Goal: Task Accomplishment & Management: Use online tool/utility

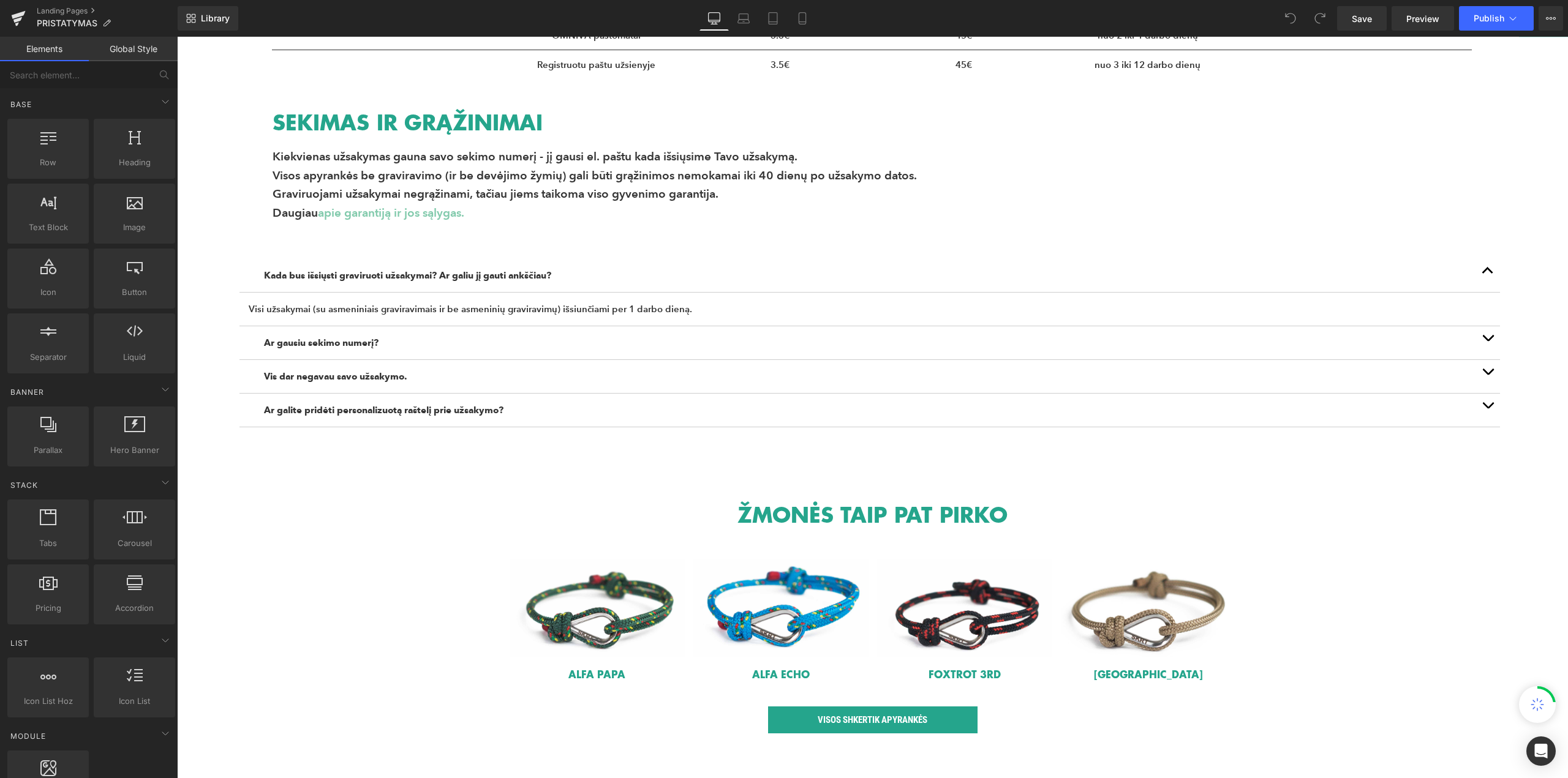
scroll to position [306, 0]
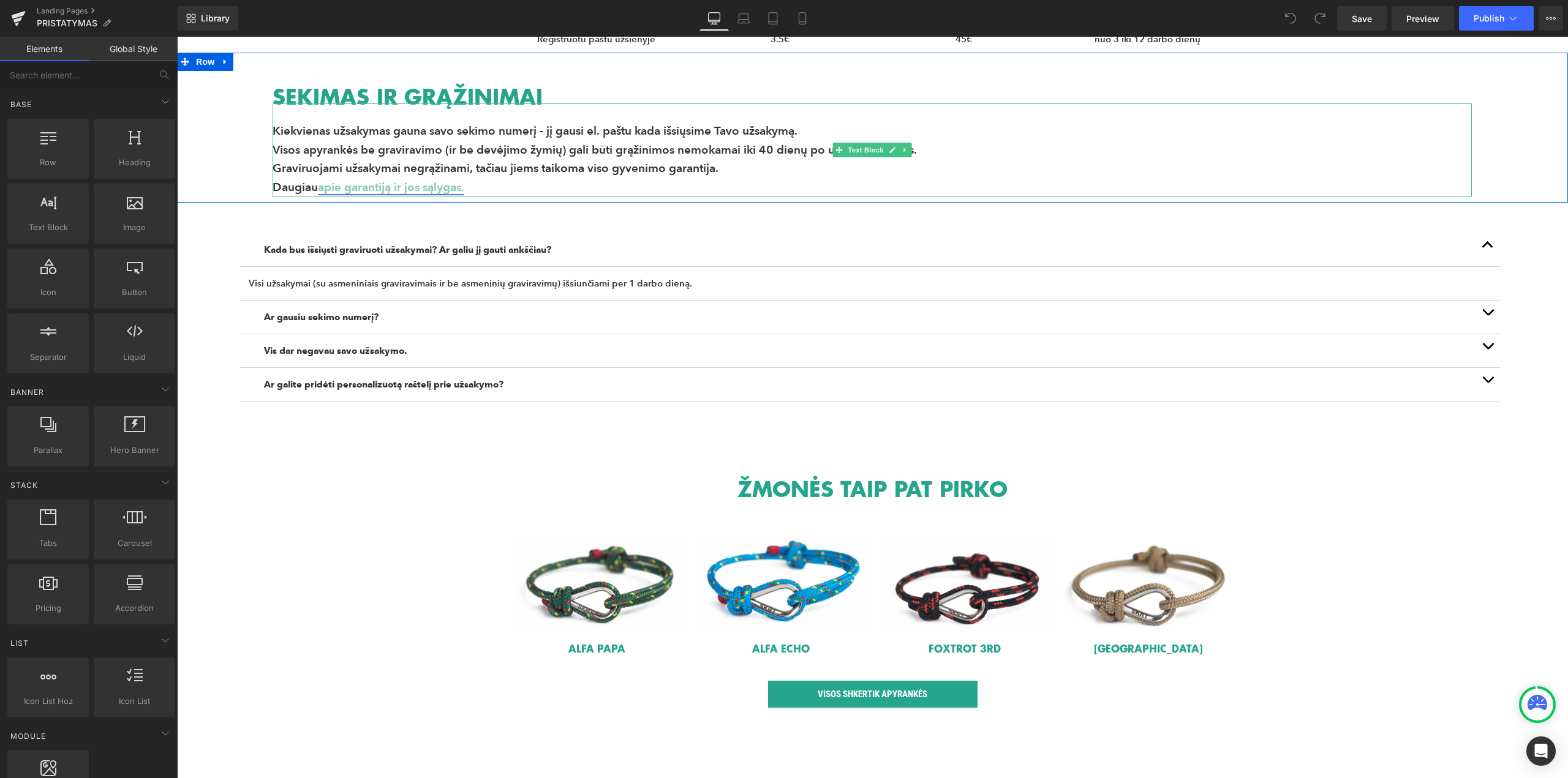
click at [318, 189] on link "apie garantiją ir jos sąlygas." at bounding box center [391, 187] width 146 height 14
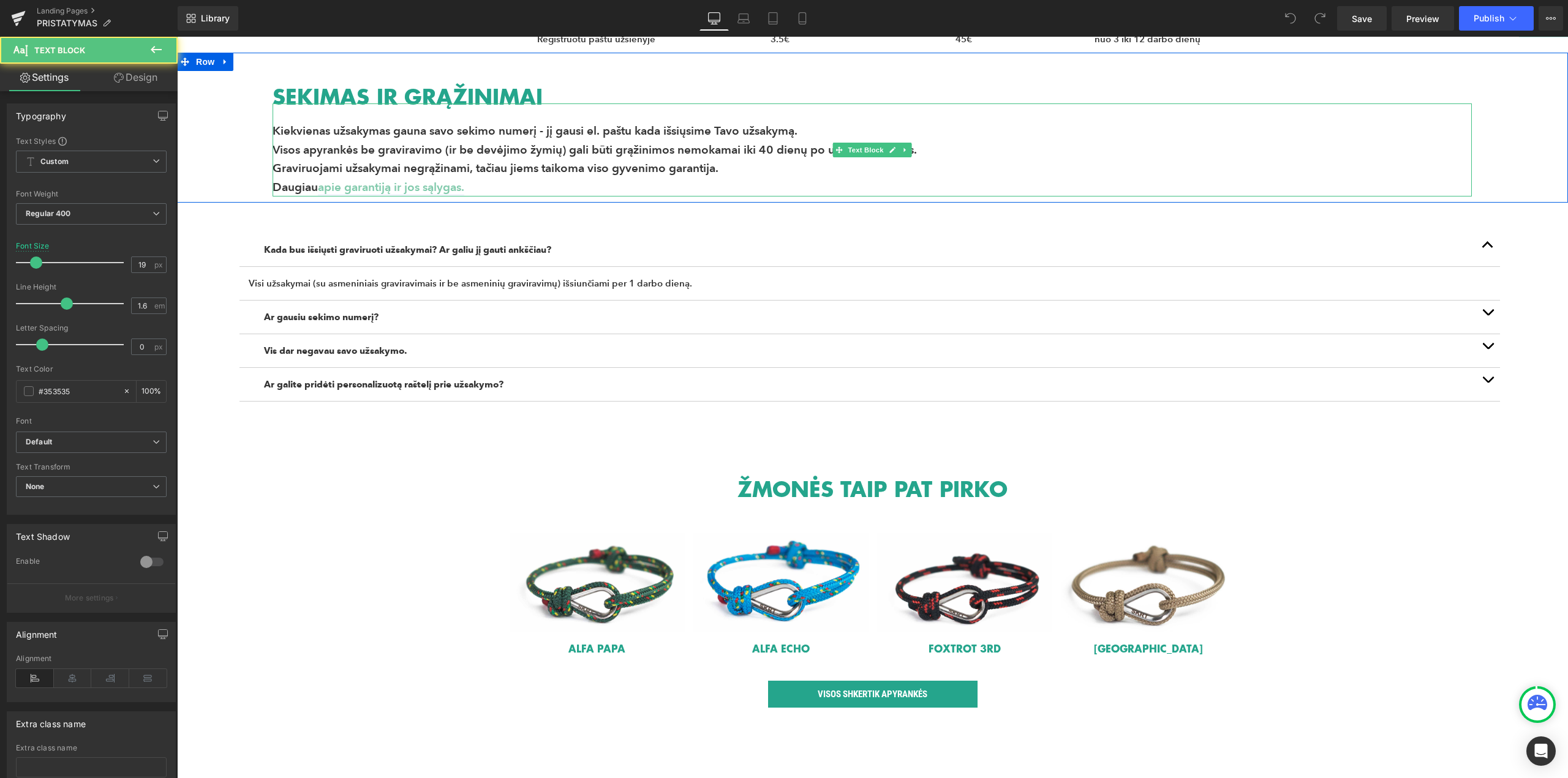
click at [314, 187] on span "Daugiau" at bounding box center [295, 187] width 45 height 14
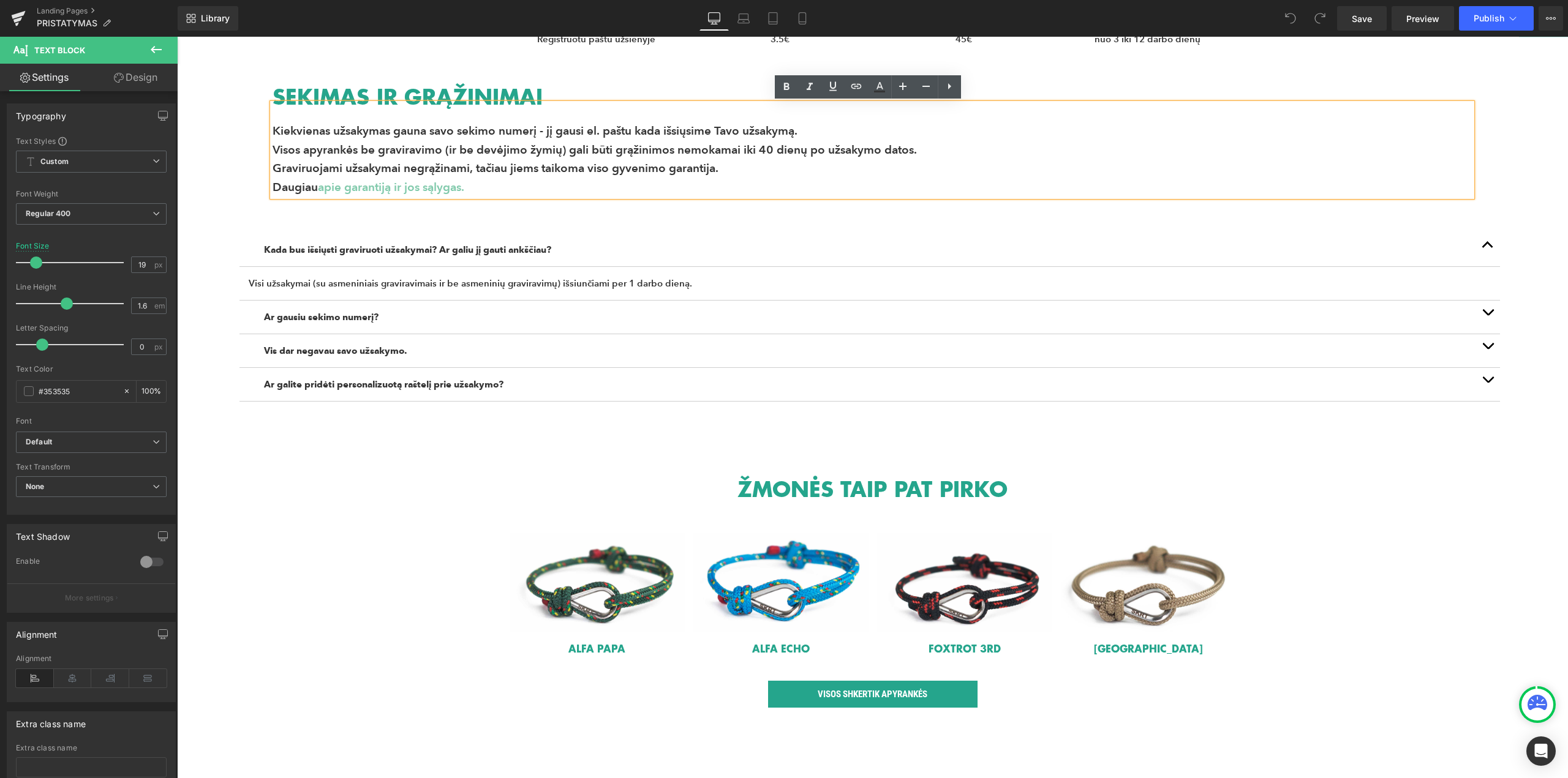
click at [314, 185] on span "Daugiau" at bounding box center [295, 187] width 45 height 14
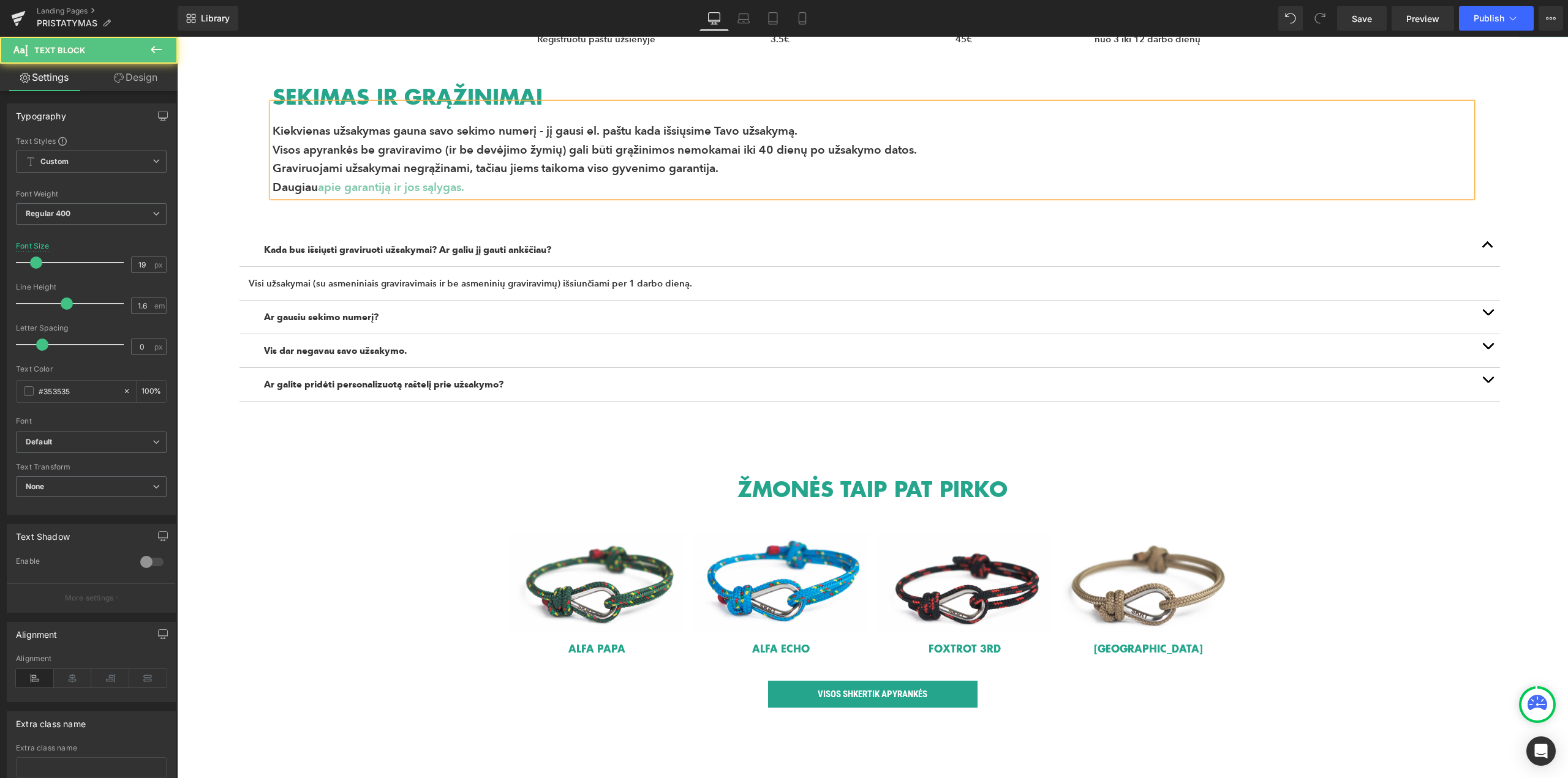
click at [508, 187] on p "Daugiau apie garantiją ir jos sąlygas." at bounding box center [872, 187] width 1199 height 18
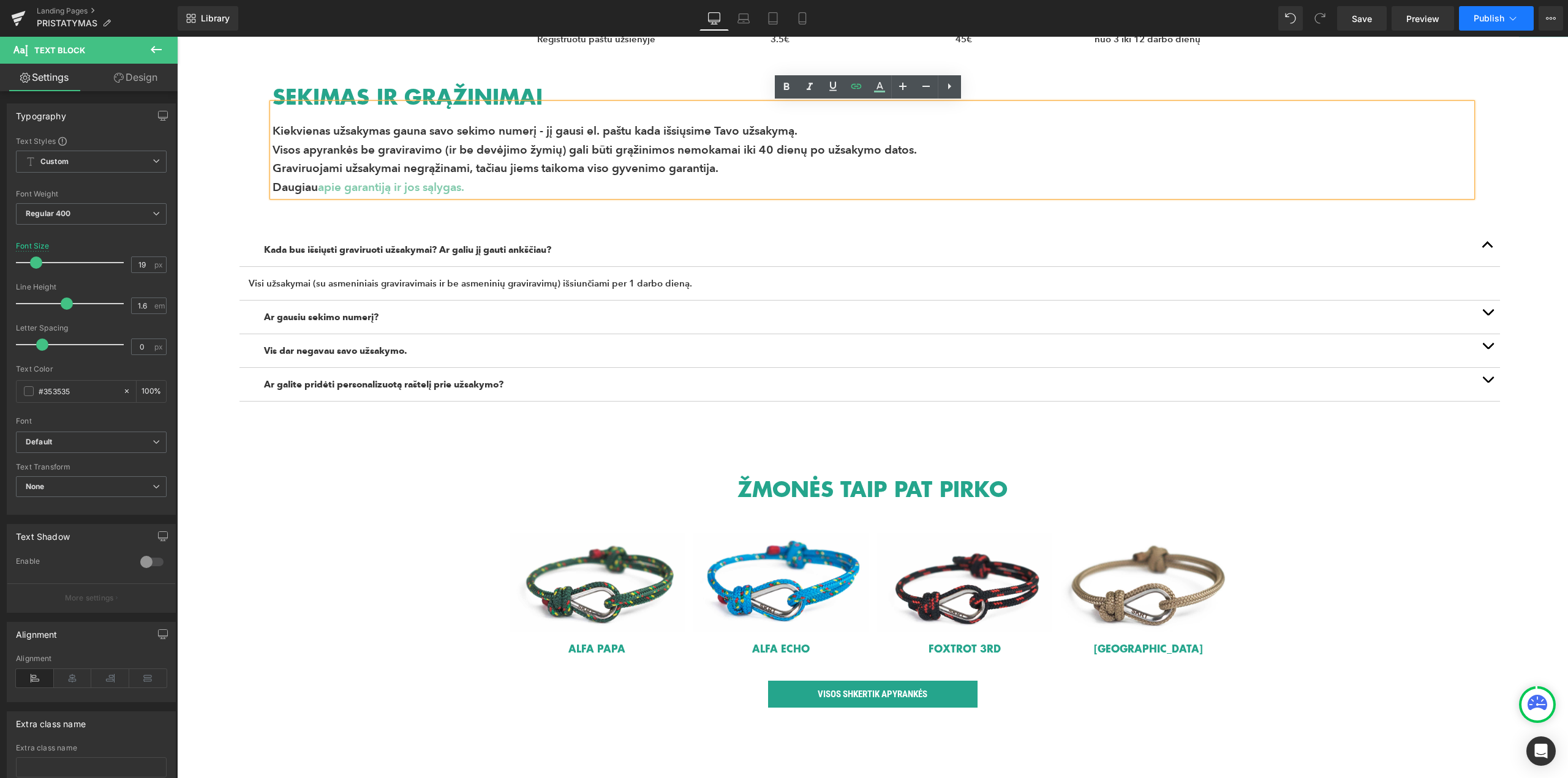
click at [1487, 9] on button "Publish" at bounding box center [1496, 18] width 75 height 24
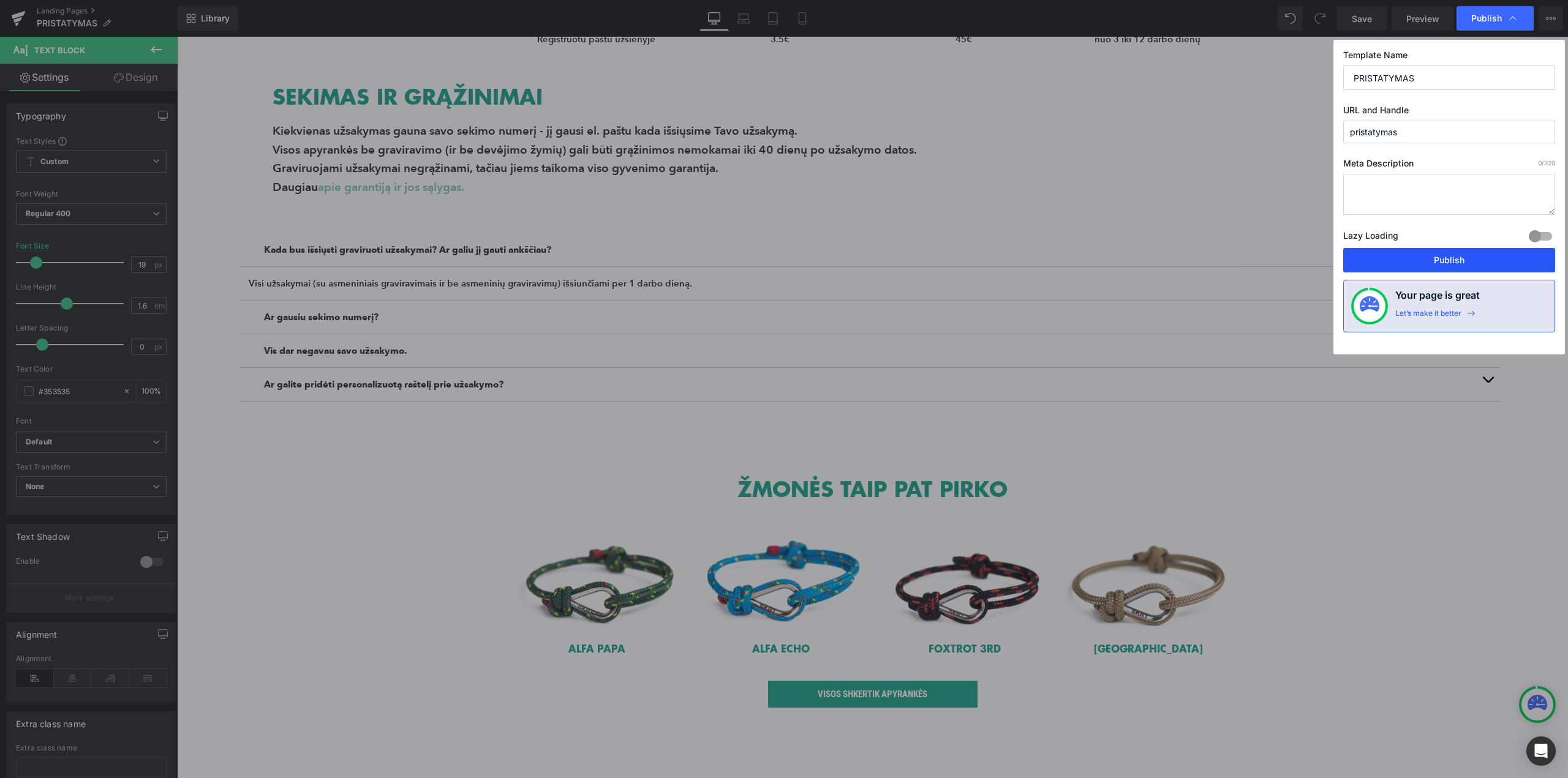
click at [1467, 255] on button "Publish" at bounding box center [1449, 260] width 212 height 24
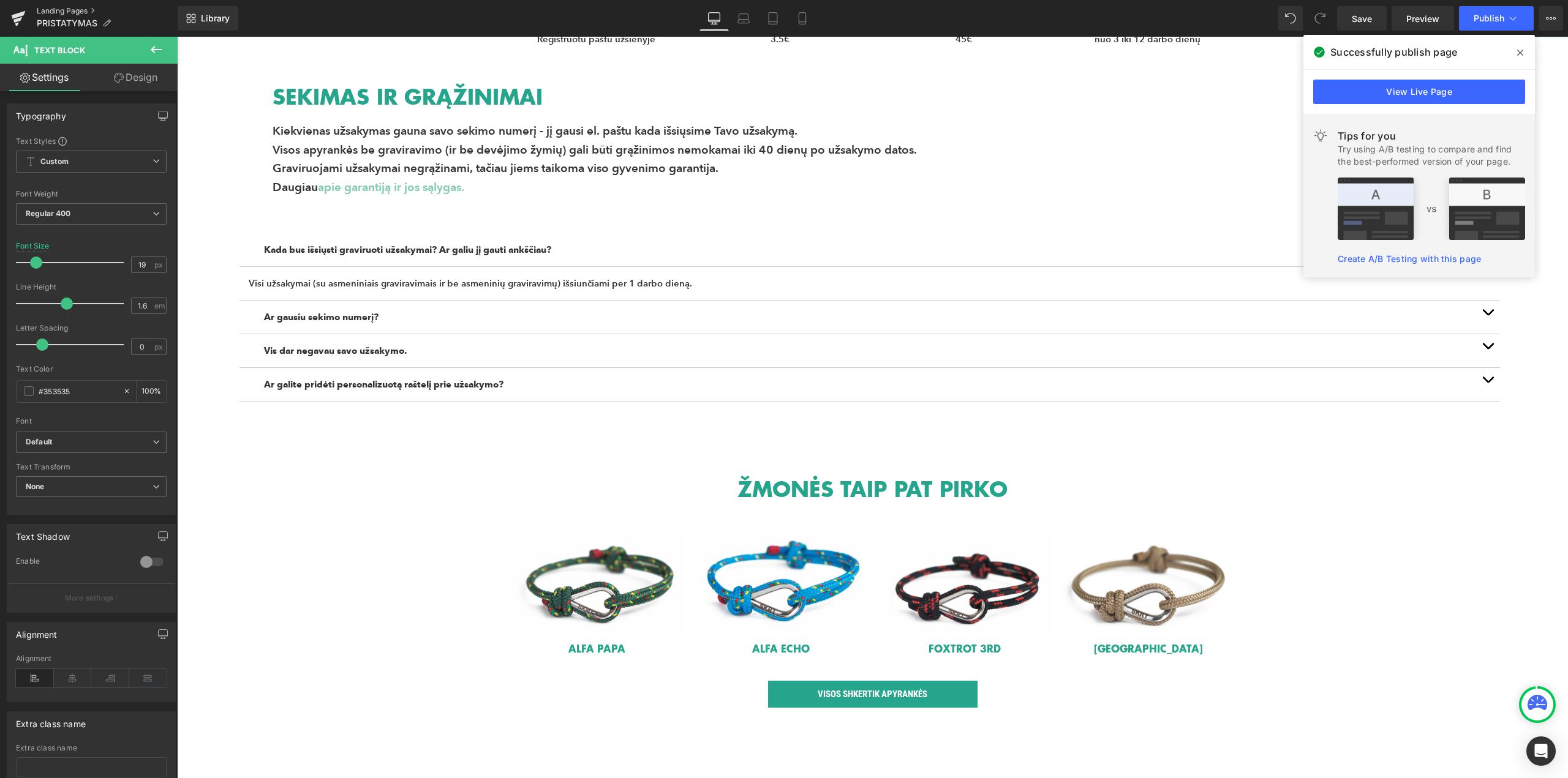
click at [82, 11] on link "Landing Pages" at bounding box center [107, 11] width 141 height 10
